Goal: Task Accomplishment & Management: Complete application form

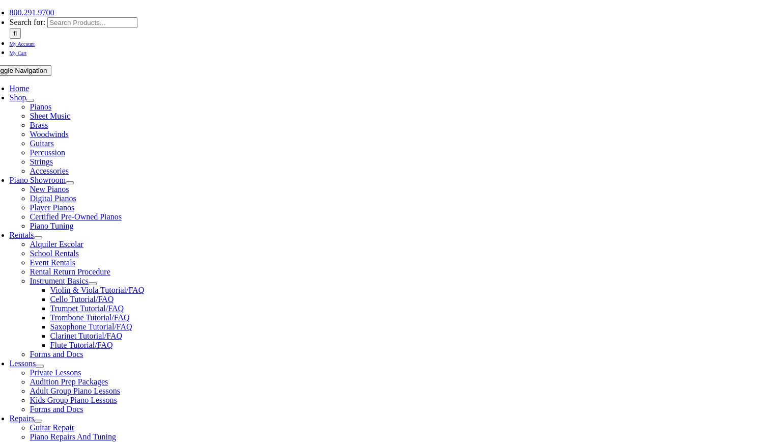
scroll to position [163, 0]
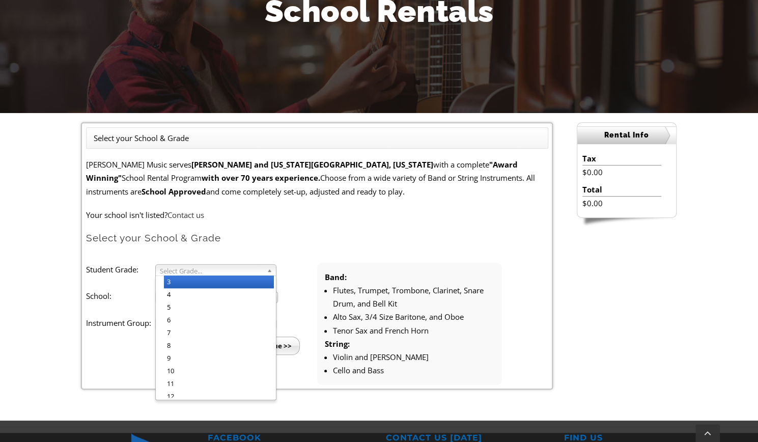
click at [246, 268] on span "Select Grade..." at bounding box center [211, 271] width 103 height 12
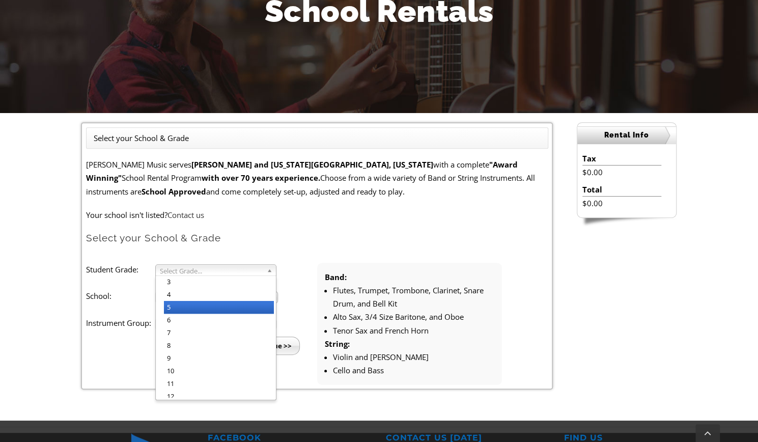
click at [207, 301] on li "5" at bounding box center [219, 307] width 110 height 13
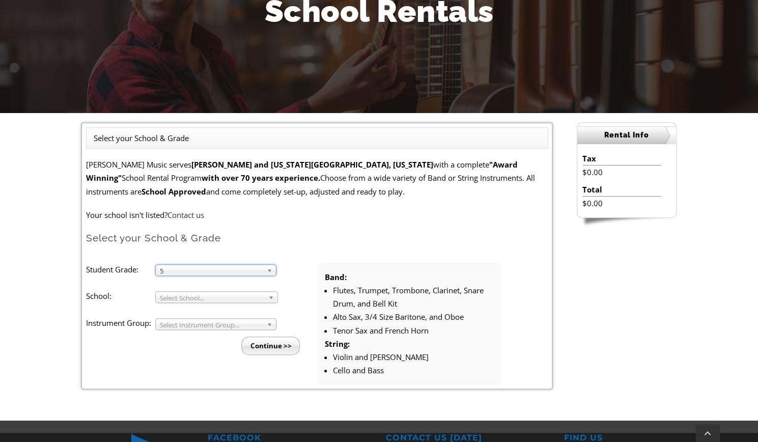
click at [214, 299] on span "Select School..." at bounding box center [212, 298] width 104 height 12
click at [246, 309] on input "[PERSON_NAME]" at bounding box center [207, 311] width 99 height 13
type input "c"
type input "m"
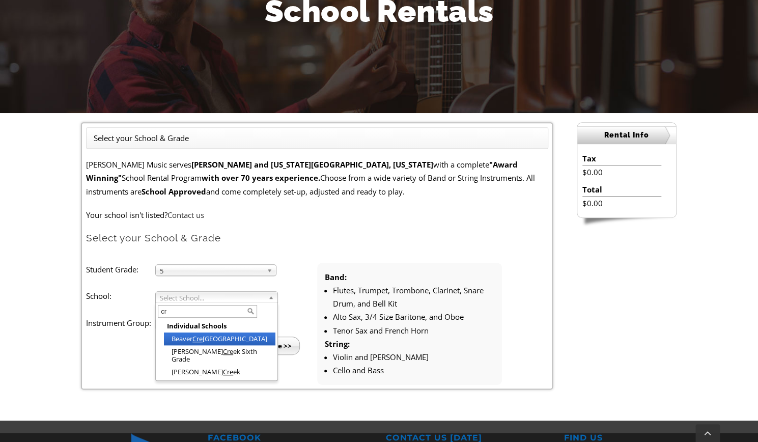
type input "c"
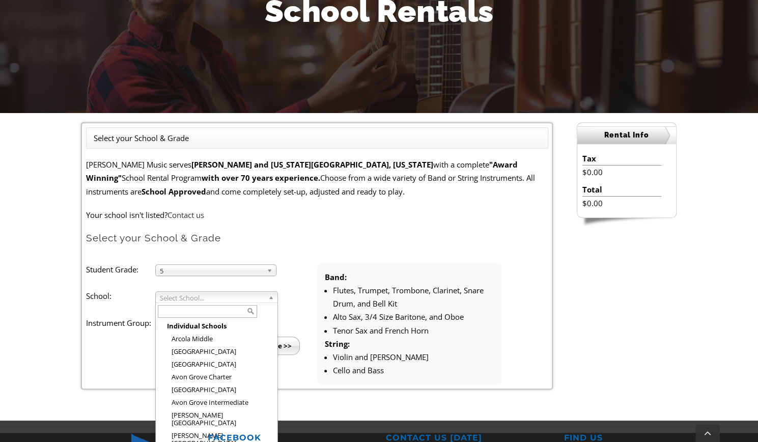
click at [290, 322] on li "Student Grade: 3 4 5 6 7 8 9 10 11 12 5 3 4 5 6 7 8 9 10 11 12 School: [GEOGRAP…" at bounding box center [201, 309] width 231 height 92
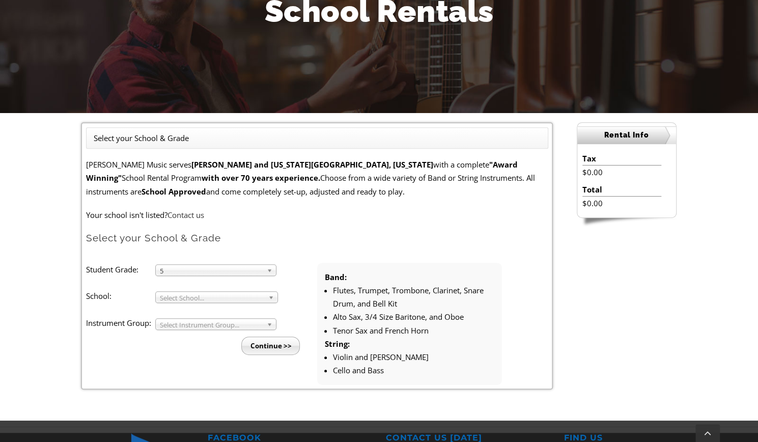
click at [272, 328] on b at bounding box center [271, 324] width 9 height 11
click at [259, 335] on li "Band" at bounding box center [219, 335] width 110 height 13
click at [271, 296] on b at bounding box center [272, 297] width 9 height 11
type input "c"
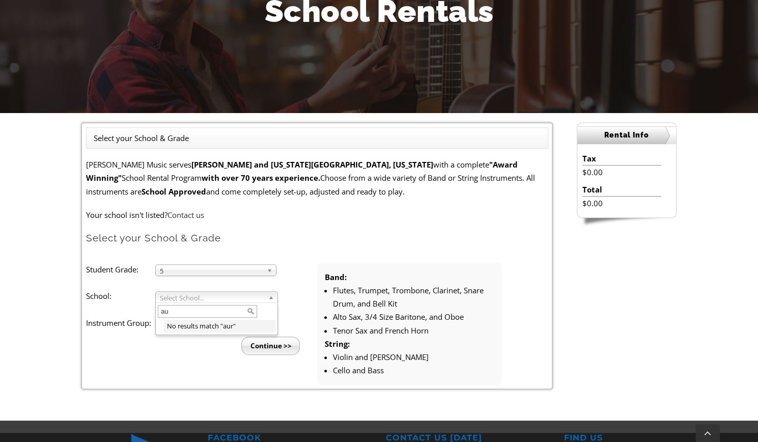
type input "a"
type input "c"
